Goal: Information Seeking & Learning: Learn about a topic

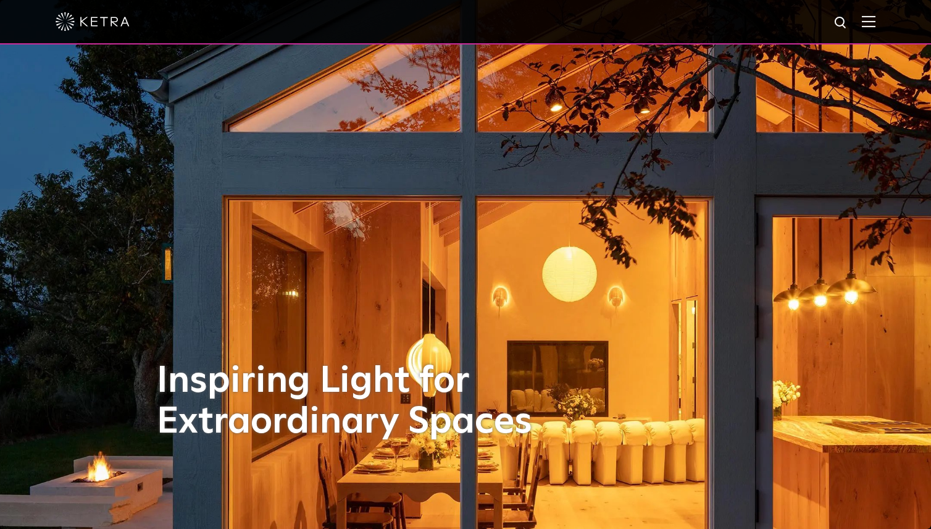
click at [871, 27] on img at bounding box center [869, 21] width 14 height 12
click at [875, 23] on img at bounding box center [869, 21] width 14 height 12
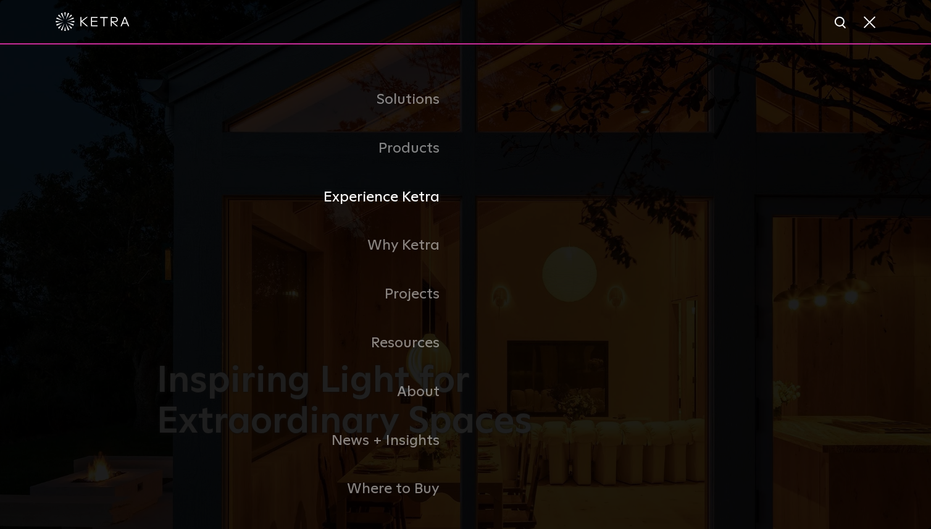
click at [423, 196] on link "Experience Ketra" at bounding box center [311, 197] width 309 height 49
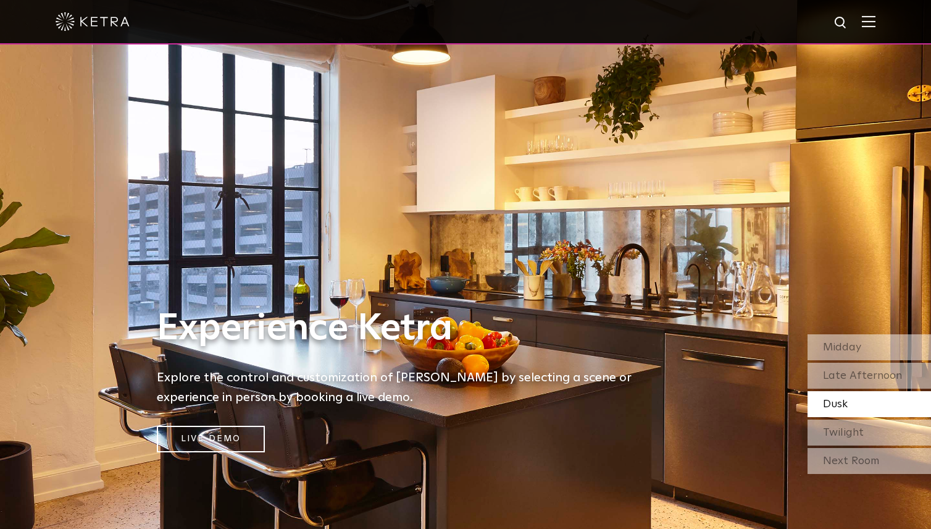
click at [865, 15] on div at bounding box center [466, 21] width 820 height 43
click at [867, 27] on img at bounding box center [869, 21] width 14 height 12
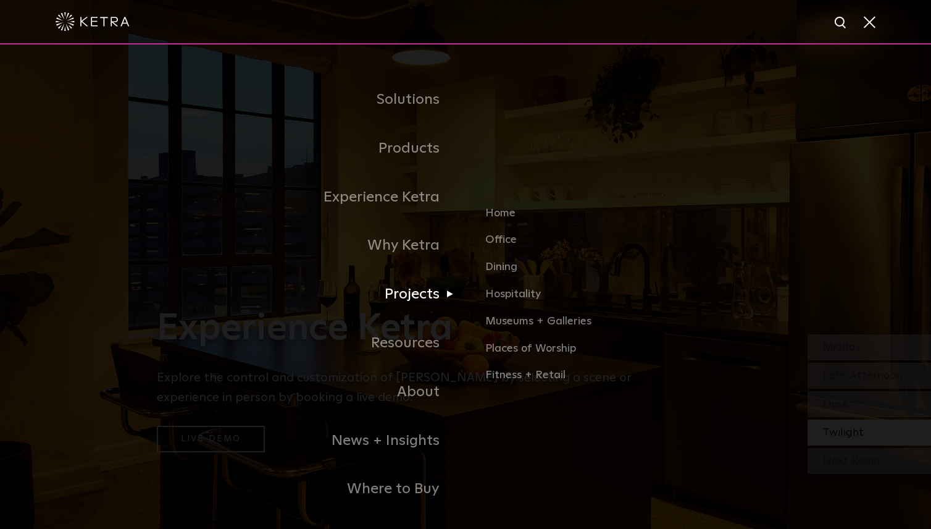
click at [418, 295] on link "Projects" at bounding box center [311, 294] width 309 height 49
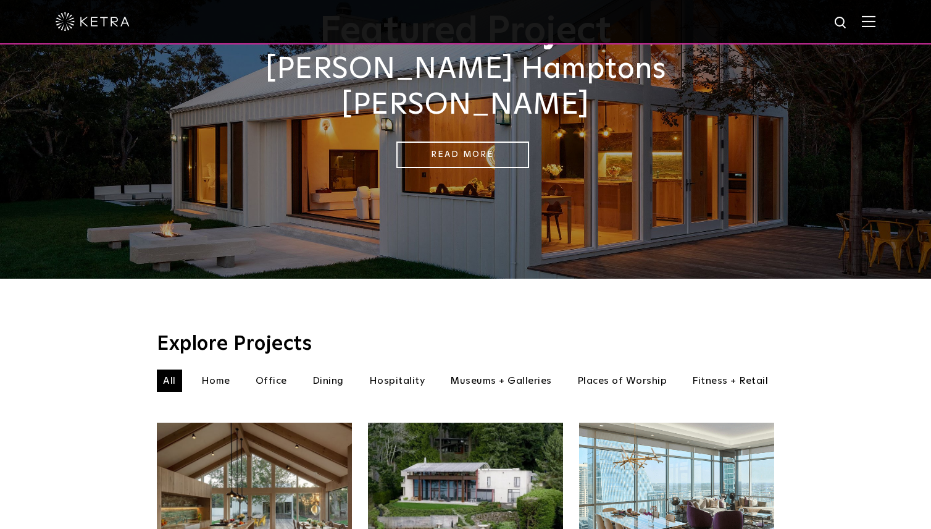
scroll to position [144, 0]
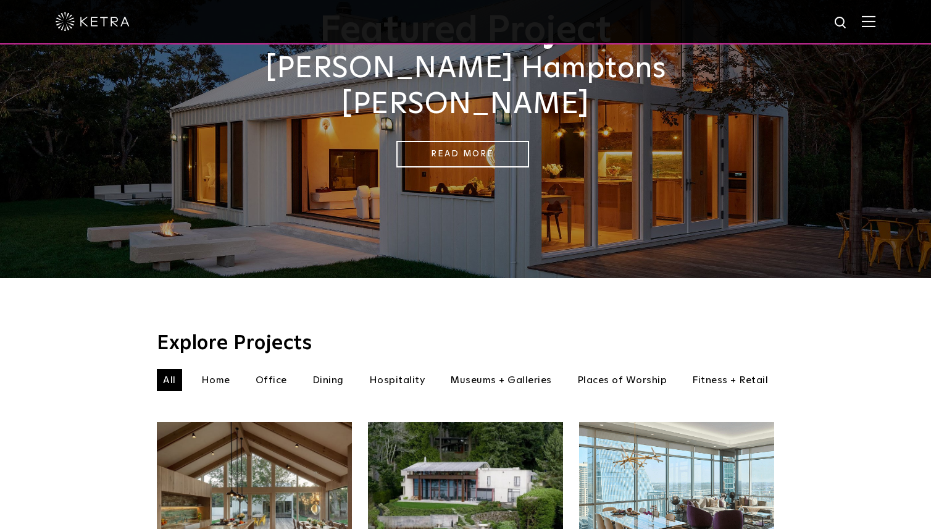
click at [600, 369] on li "Places of Worship" at bounding box center [622, 380] width 103 height 22
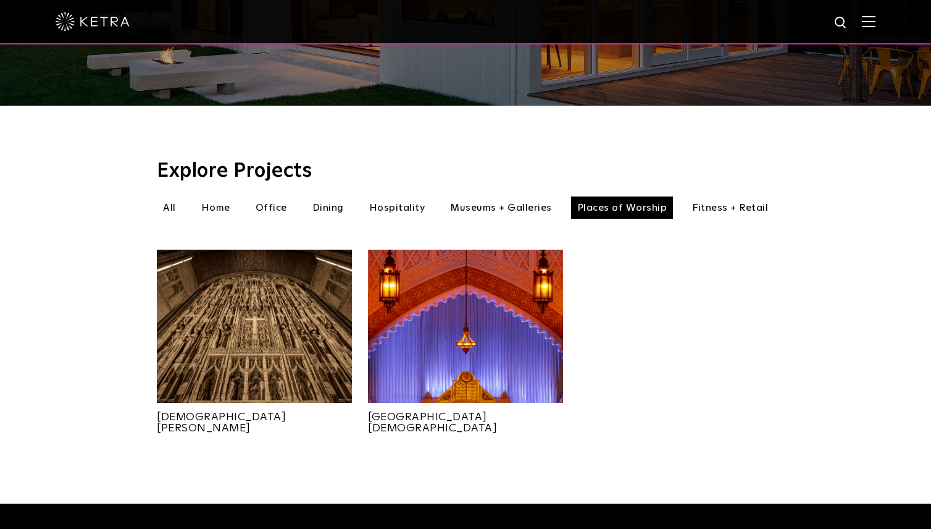
scroll to position [326, 0]
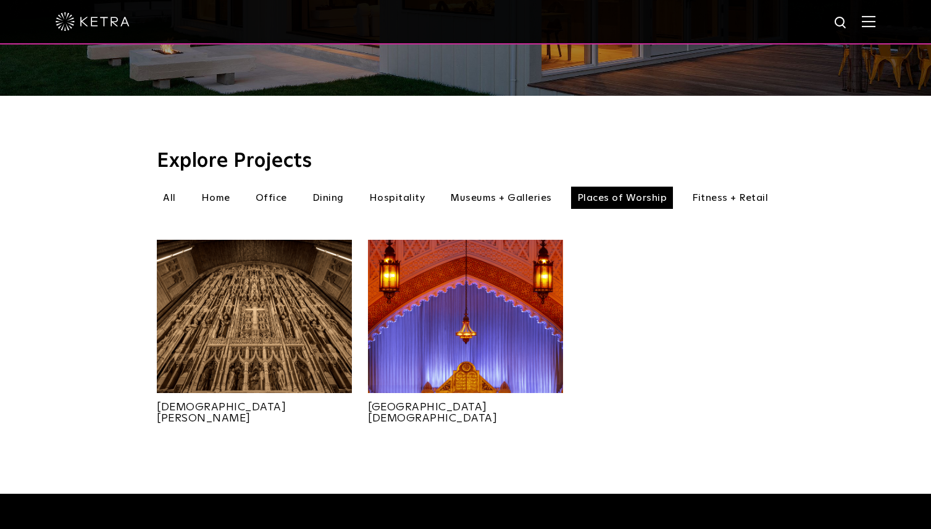
click at [476, 337] on img at bounding box center [465, 316] width 195 height 153
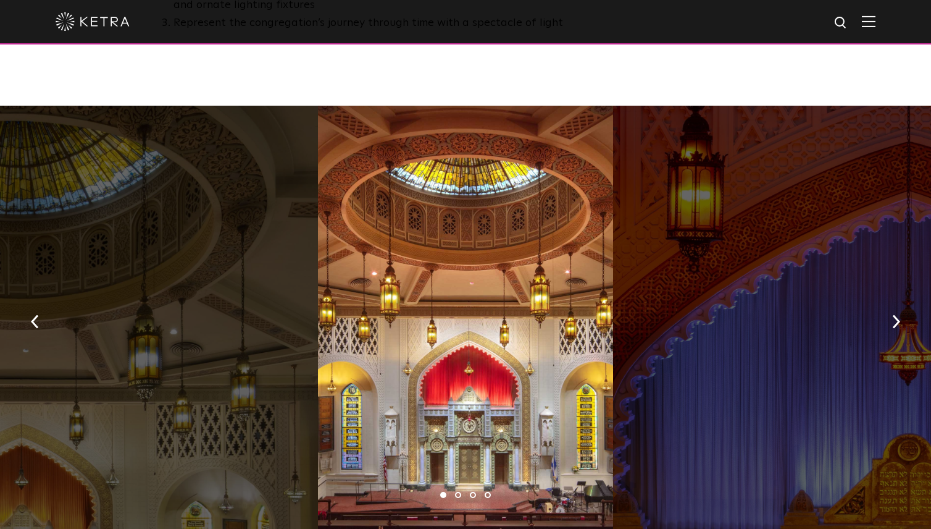
scroll to position [883, 0]
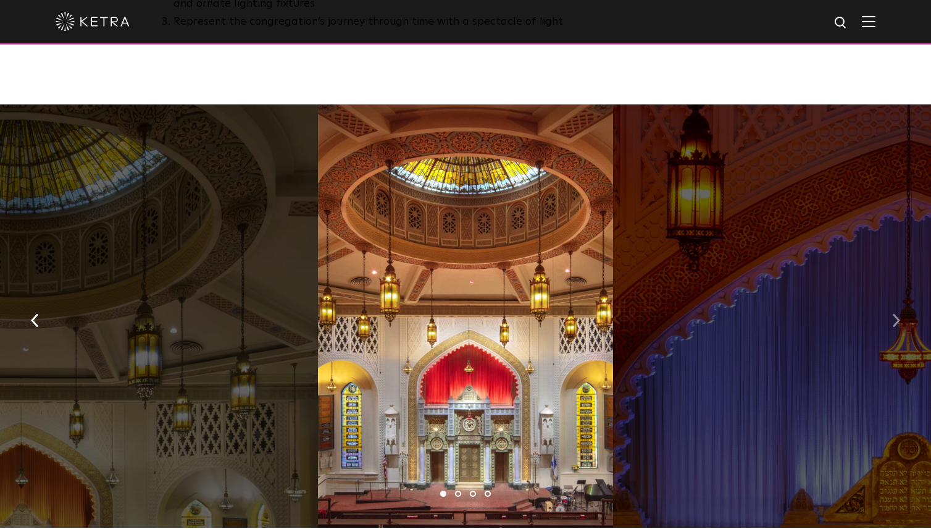
click at [894, 313] on img "button" at bounding box center [896, 320] width 8 height 14
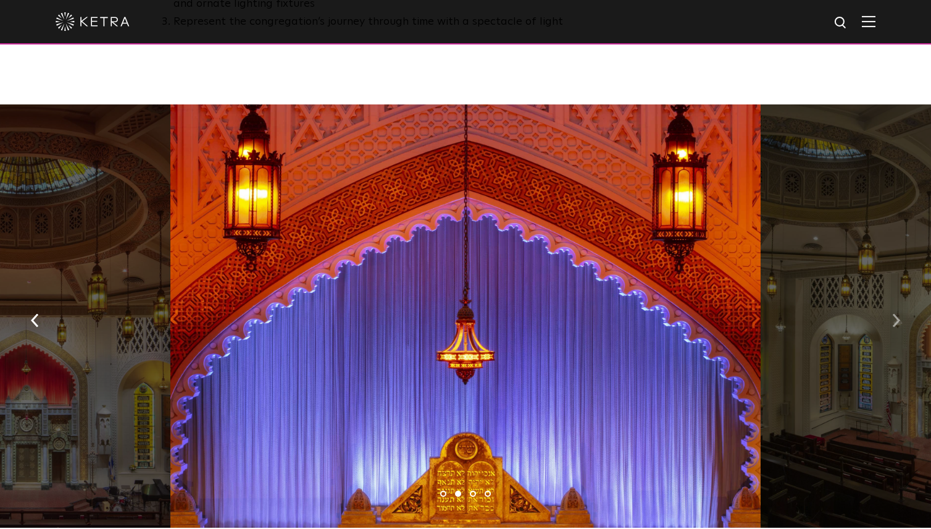
click at [894, 313] on img "button" at bounding box center [896, 320] width 8 height 14
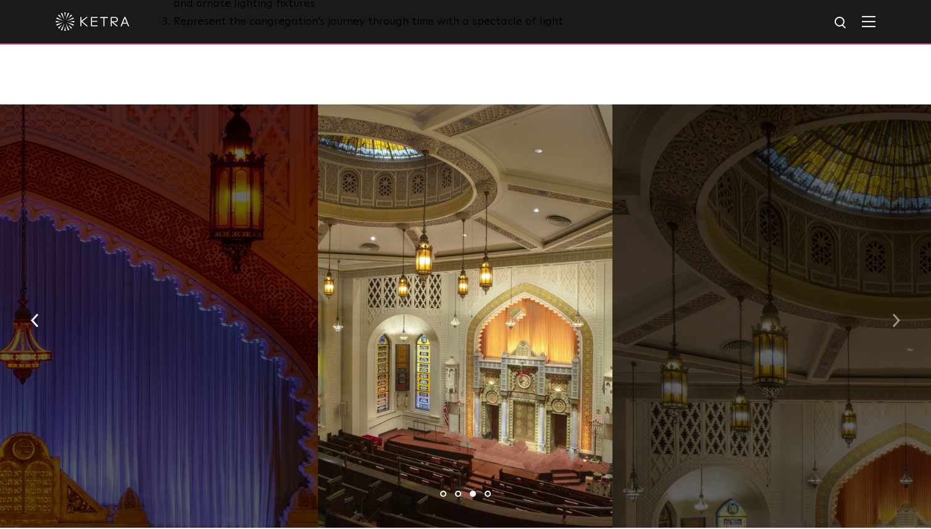
click at [894, 313] on img "button" at bounding box center [896, 320] width 8 height 14
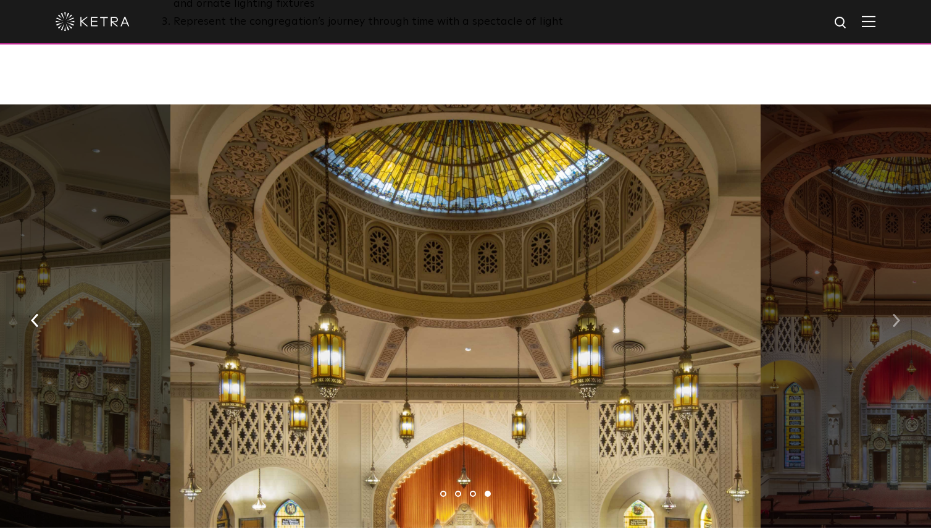
click at [894, 313] on img "button" at bounding box center [896, 320] width 8 height 14
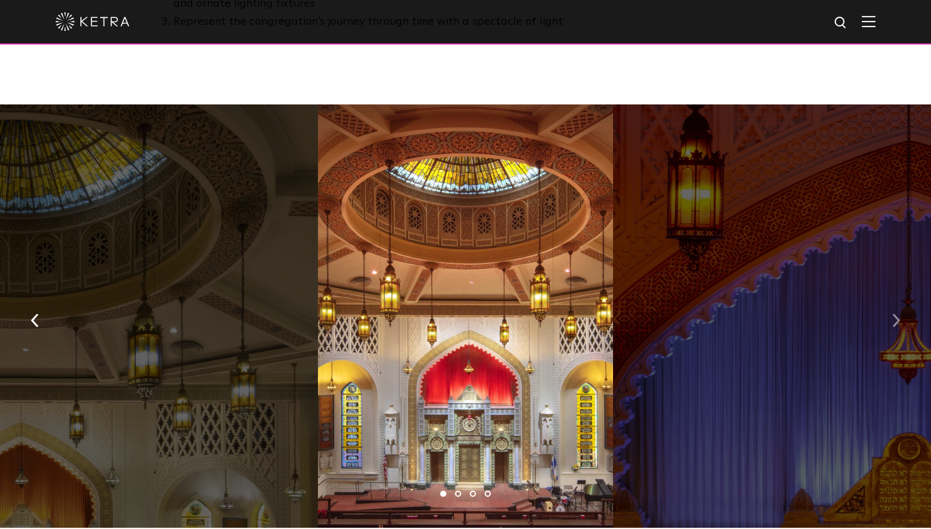
click at [894, 313] on img "button" at bounding box center [896, 320] width 8 height 14
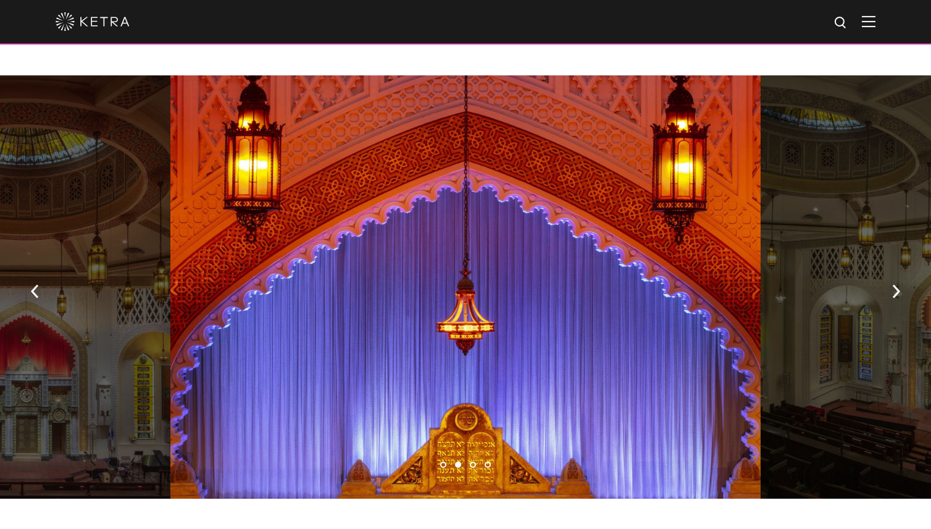
scroll to position [913, 0]
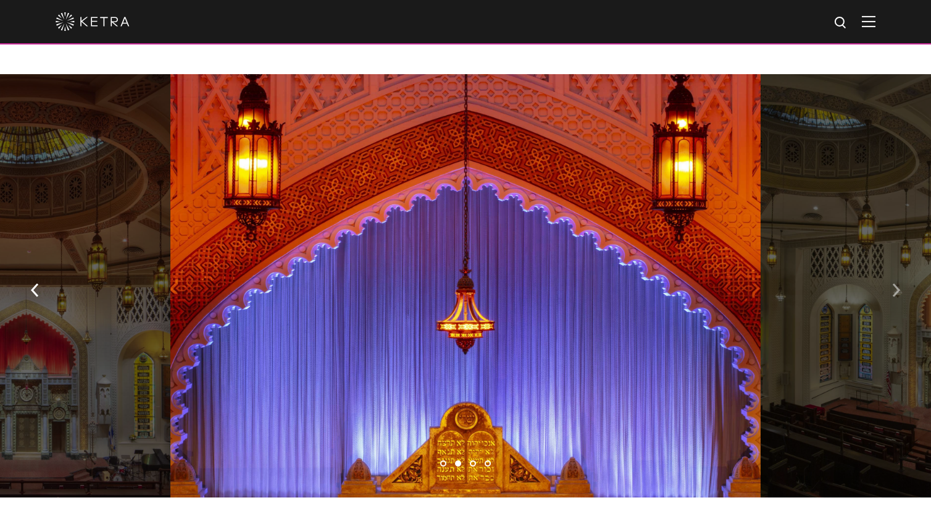
click at [888, 267] on button "button" at bounding box center [896, 288] width 27 height 43
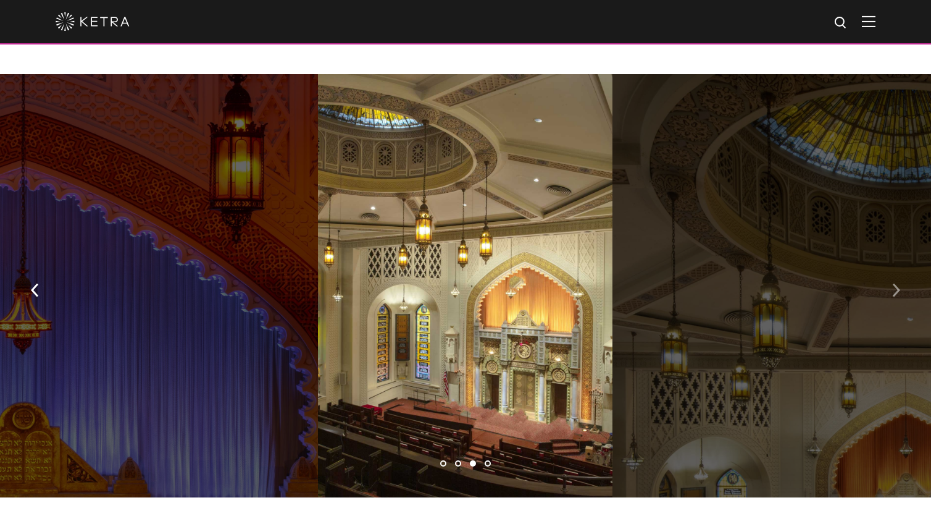
click at [888, 267] on button "button" at bounding box center [896, 288] width 27 height 43
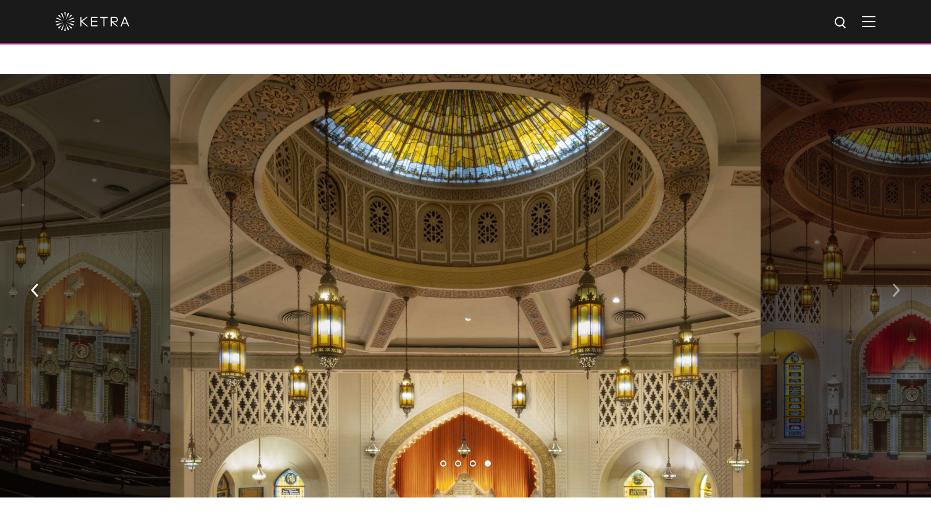
click at [888, 267] on button "button" at bounding box center [896, 288] width 27 height 43
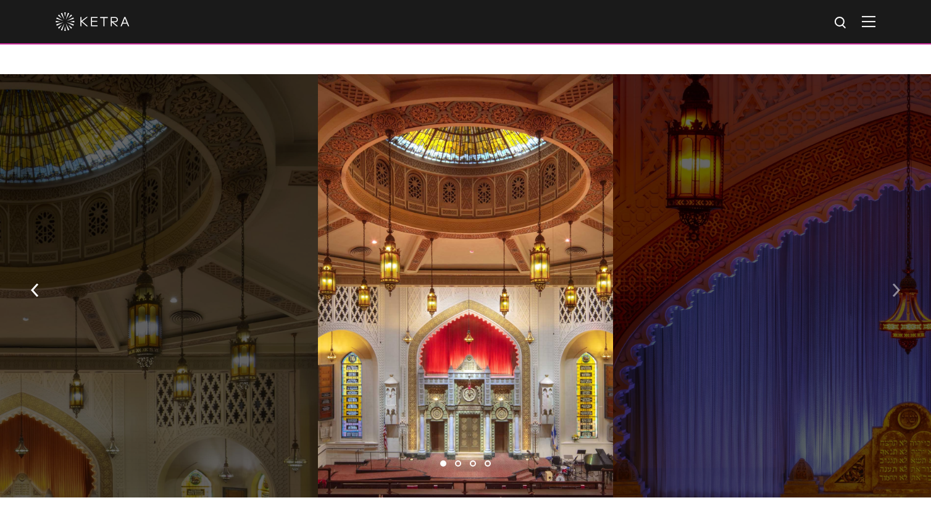
click at [888, 267] on button "button" at bounding box center [896, 288] width 27 height 43
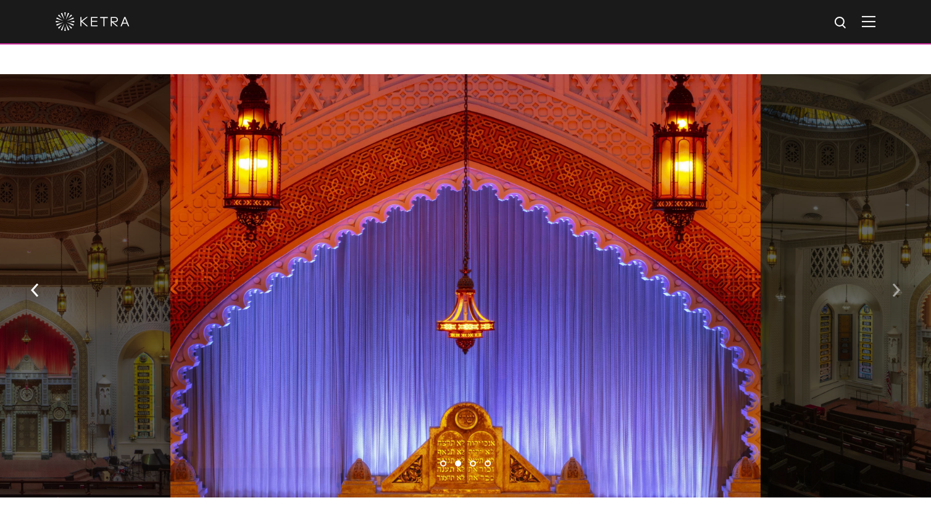
click at [889, 267] on button "button" at bounding box center [896, 288] width 27 height 43
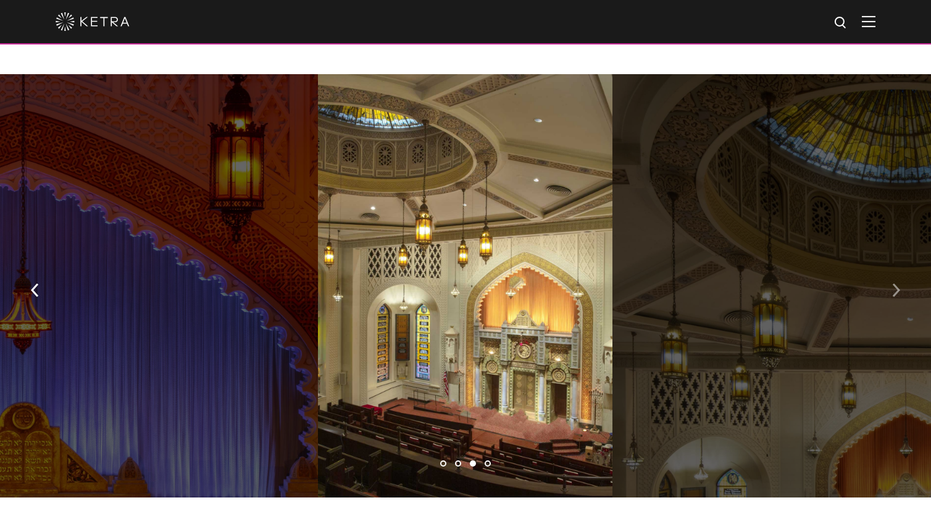
click at [889, 267] on button "button" at bounding box center [896, 288] width 27 height 43
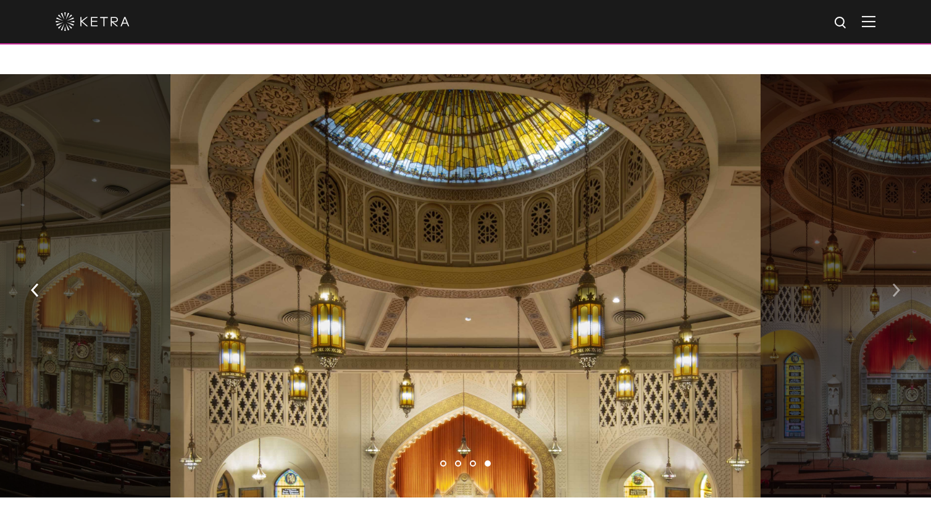
click at [889, 267] on button "button" at bounding box center [896, 288] width 27 height 43
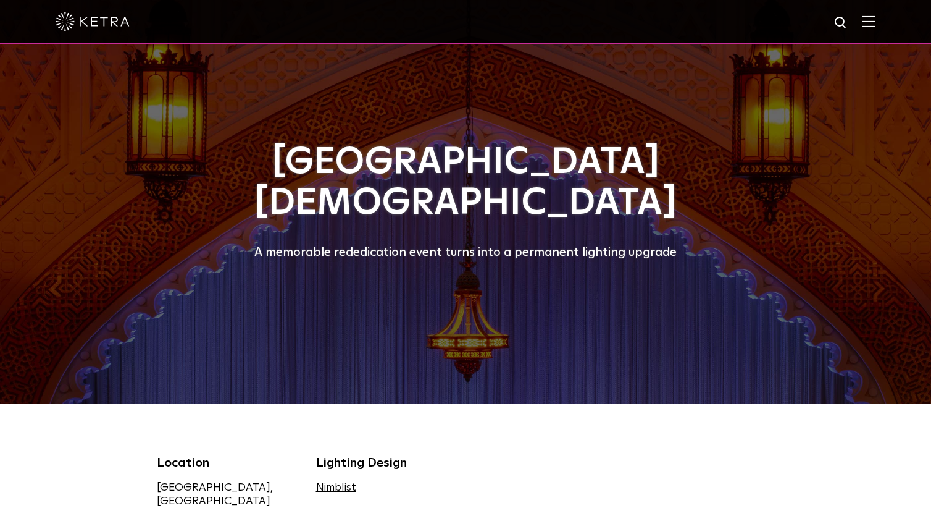
scroll to position [0, 0]
